Goal: Information Seeking & Learning: Find specific fact

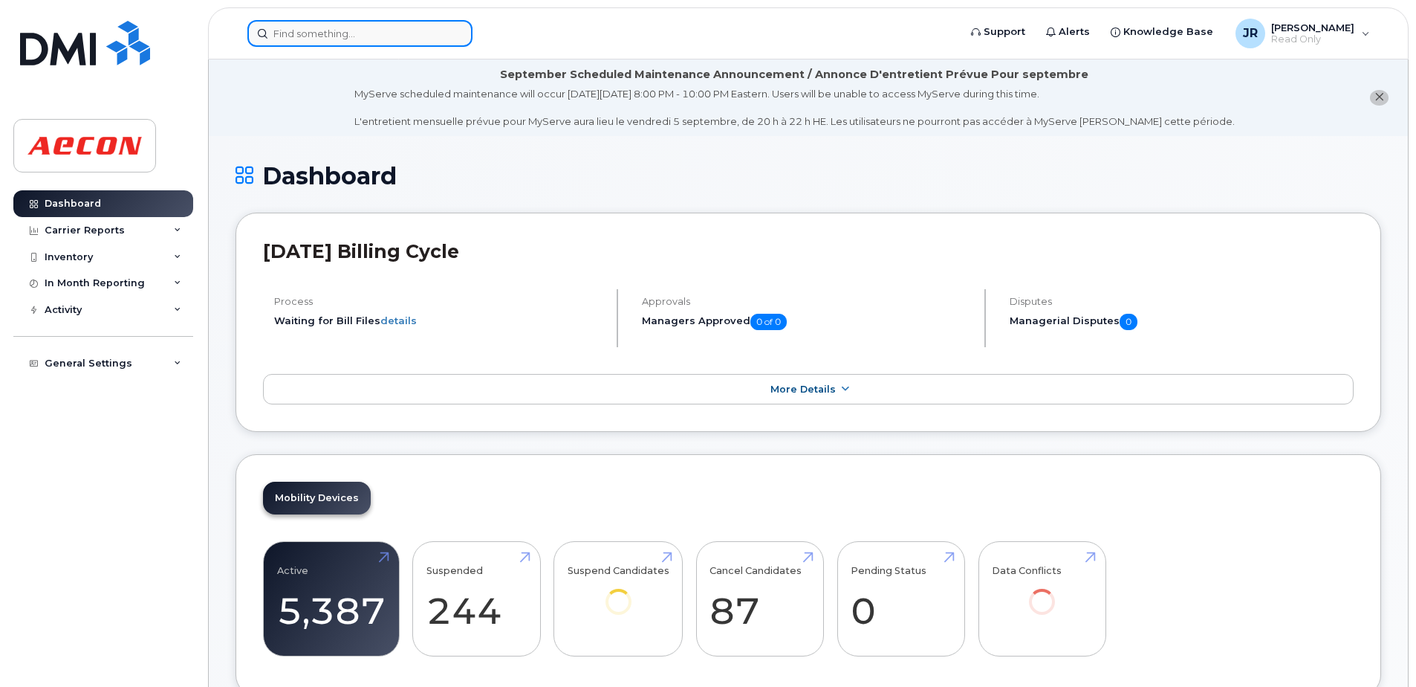
click at [351, 30] on input at bounding box center [359, 33] width 225 height 27
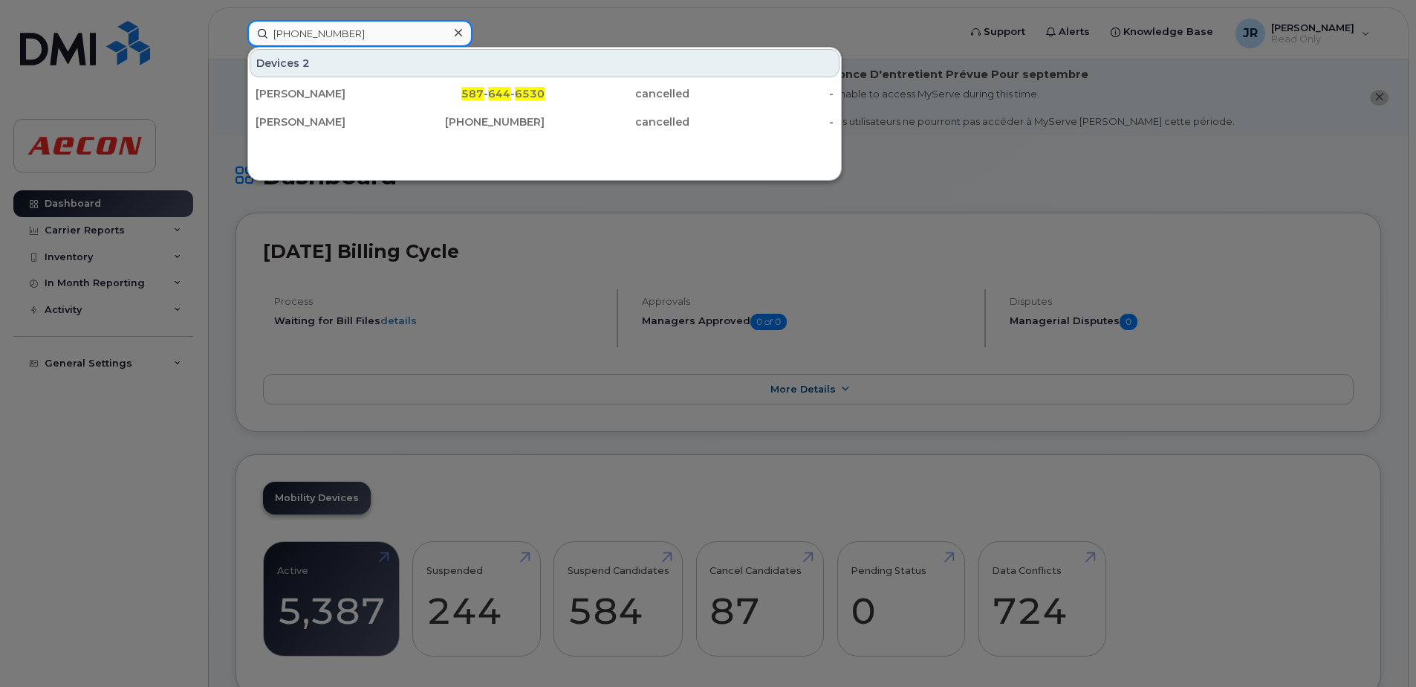
type input "[PHONE_NUMBER]"
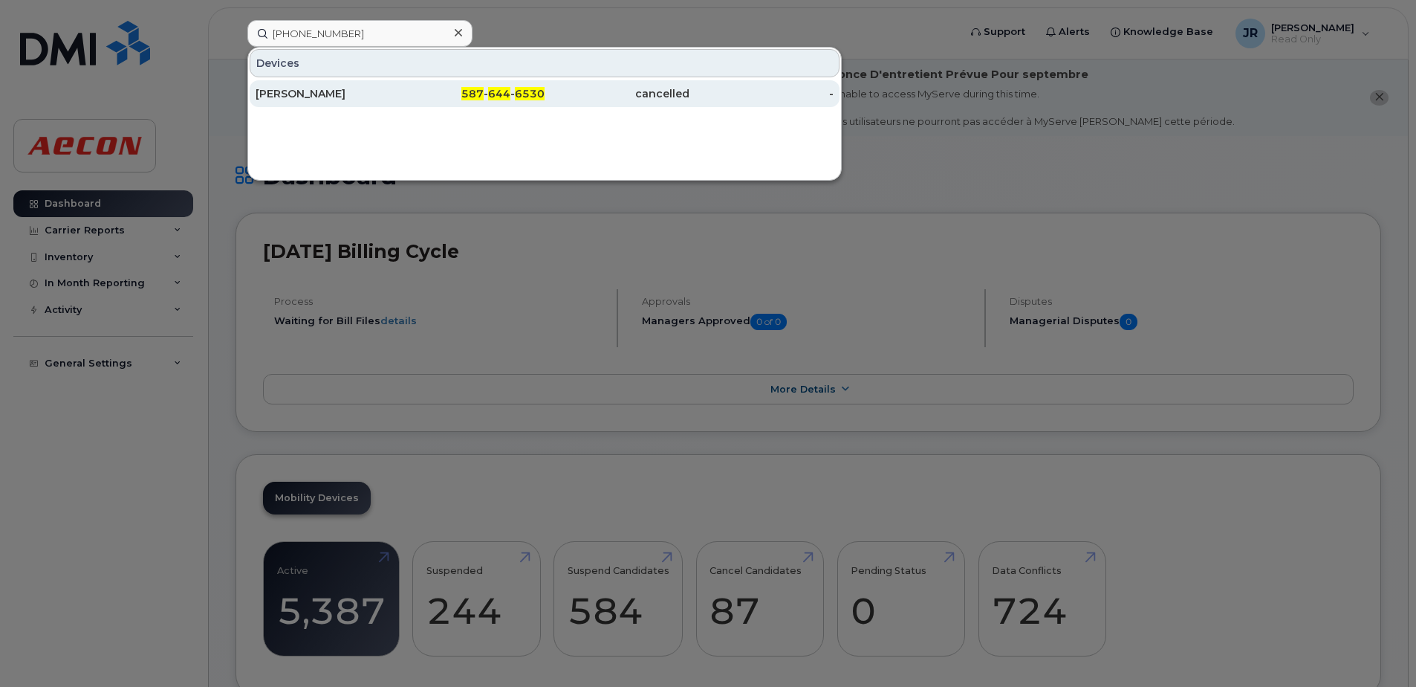
click at [300, 92] on div "[PERSON_NAME]" at bounding box center [328, 93] width 145 height 15
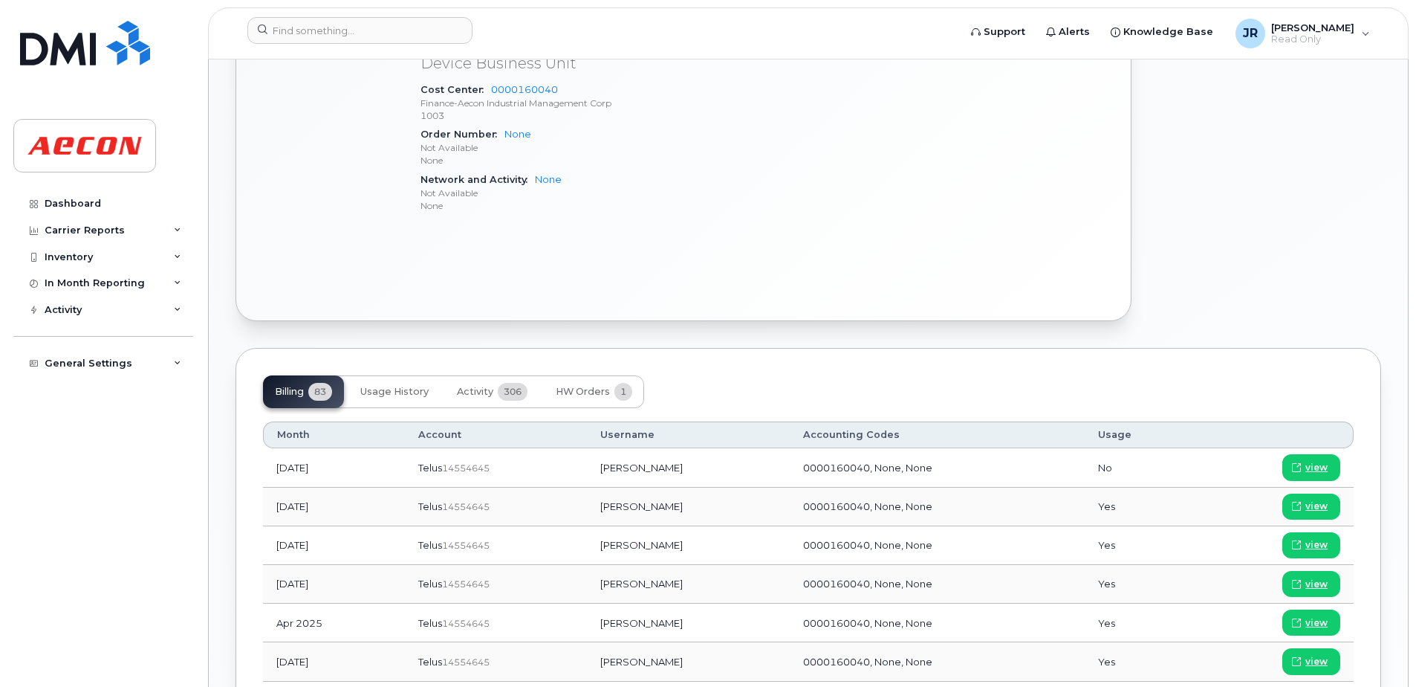
scroll to position [892, 0]
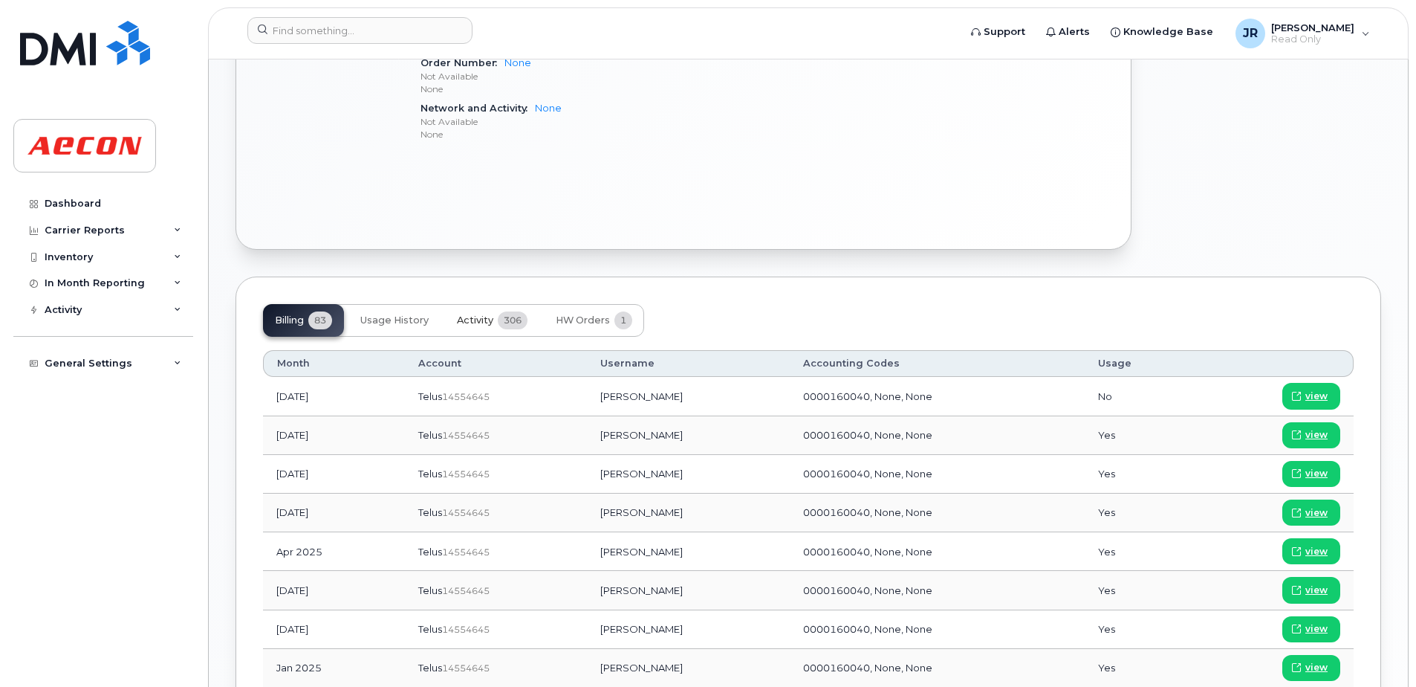
click at [481, 321] on span "Activity" at bounding box center [475, 320] width 36 height 12
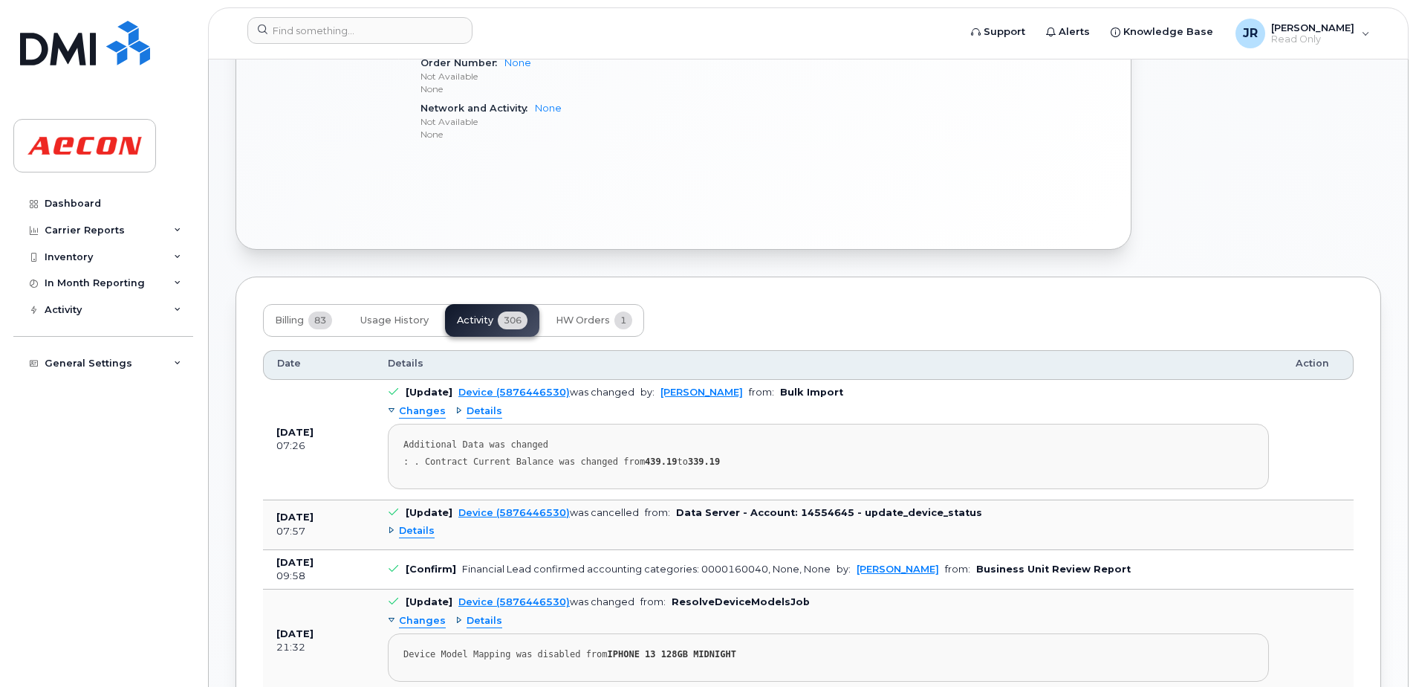
click at [416, 531] on span "Details" at bounding box center [417, 531] width 36 height 14
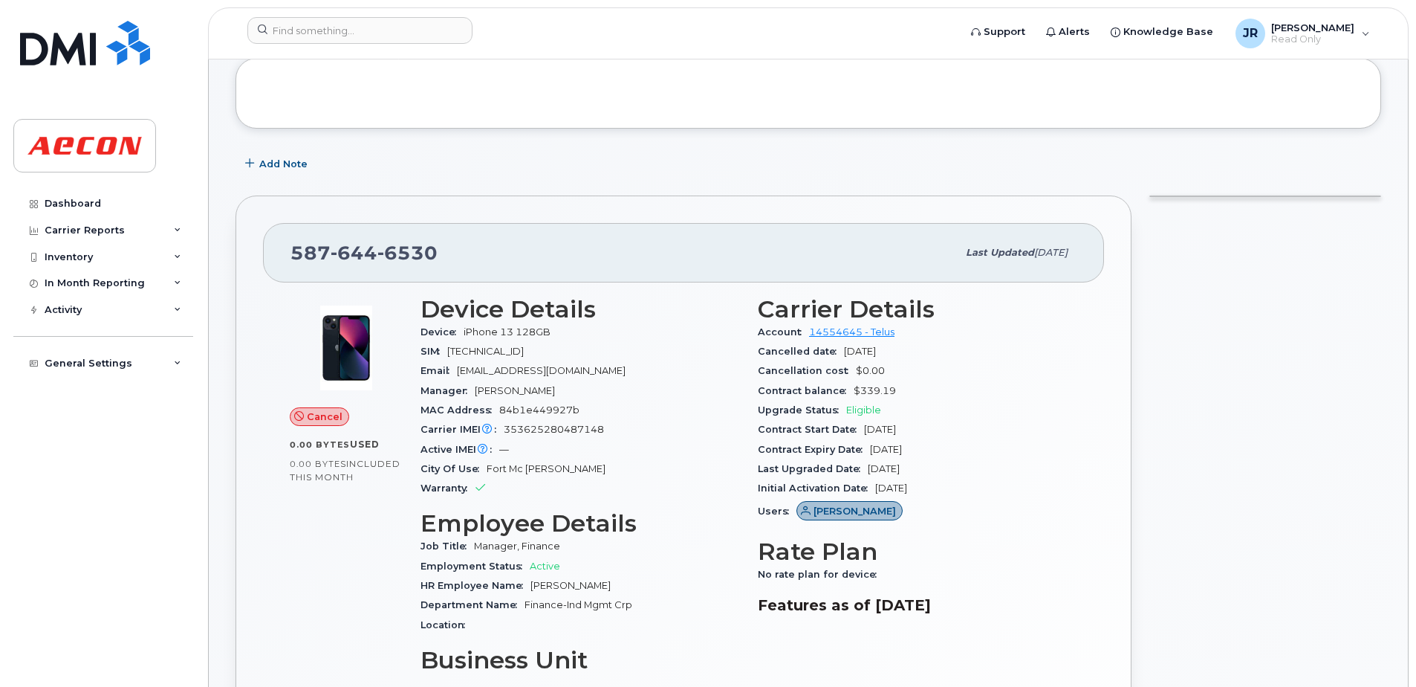
scroll to position [0, 0]
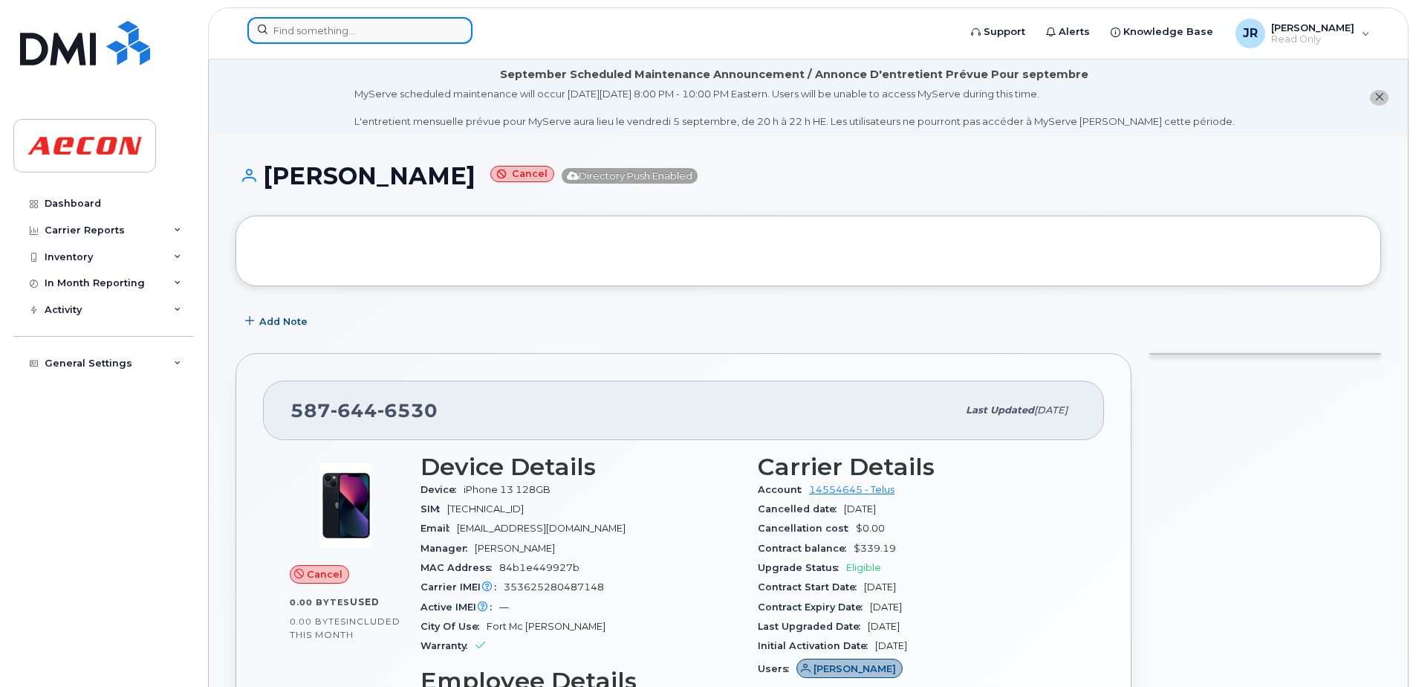
click at [377, 22] on input at bounding box center [359, 30] width 225 height 27
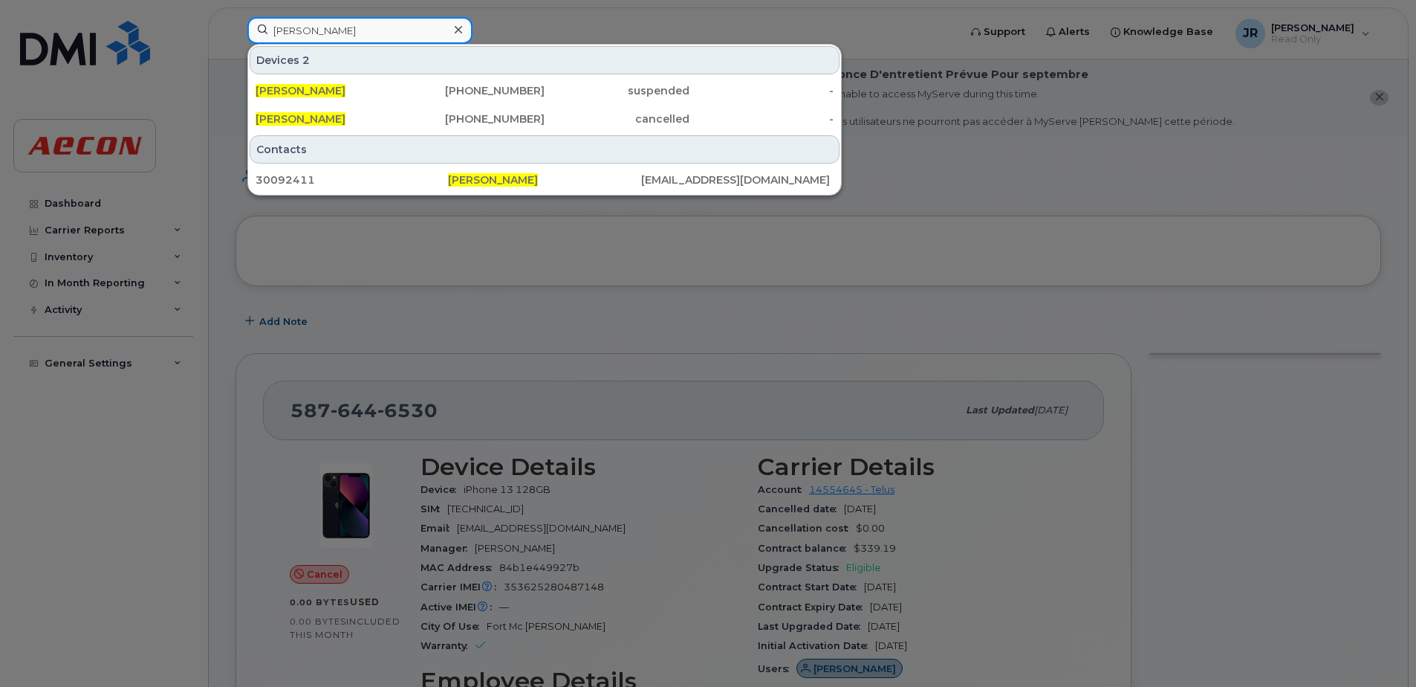
drag, startPoint x: 380, startPoint y: 32, endPoint x: 154, endPoint y: 32, distance: 226.6
click at [236, 32] on div "nathalie kachur Devices 2 Nathalie Kachur 587-597-0976 suspended - Nathalie Kac…" at bounding box center [598, 33] width 725 height 33
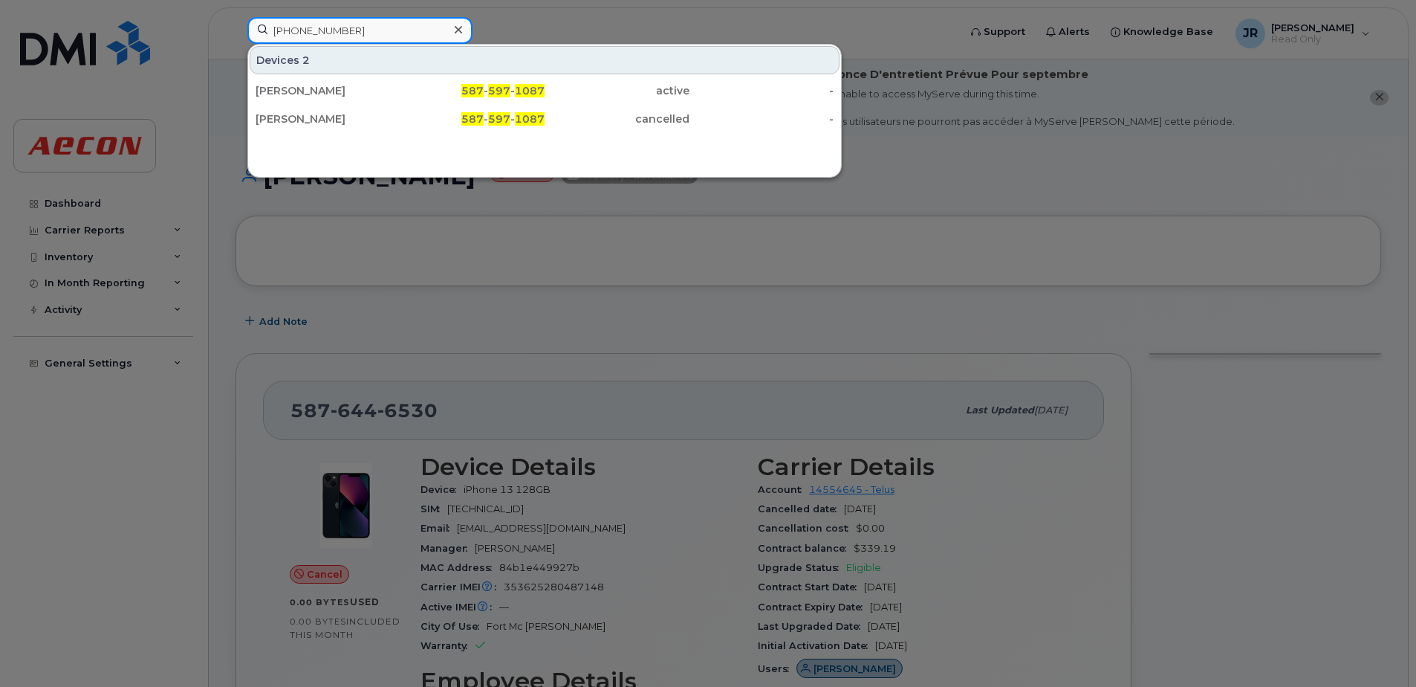
drag, startPoint x: 360, startPoint y: 29, endPoint x: 158, endPoint y: 32, distance: 201.4
click at [236, 32] on div "587 597 1087 Devices 2 Adam Lampinen 587 - 597 - 1087 active - Adam Lampinen 58…" at bounding box center [598, 33] width 725 height 33
type input "587 596 3026"
